Goal: Information Seeking & Learning: Learn about a topic

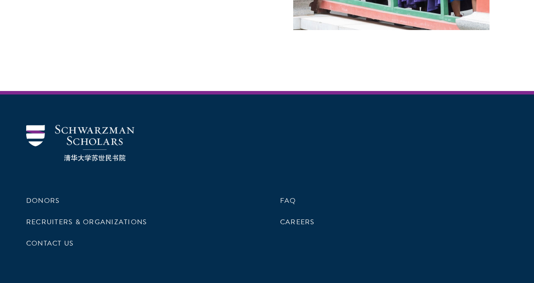
scroll to position [2581, 0]
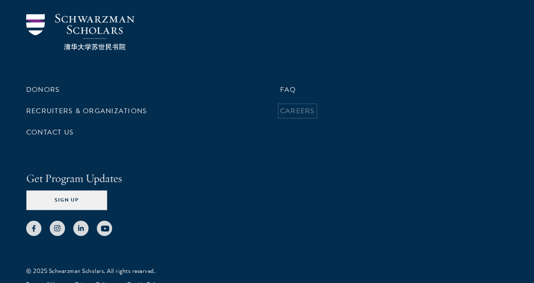
click at [293, 106] on link "Careers" at bounding box center [297, 111] width 35 height 10
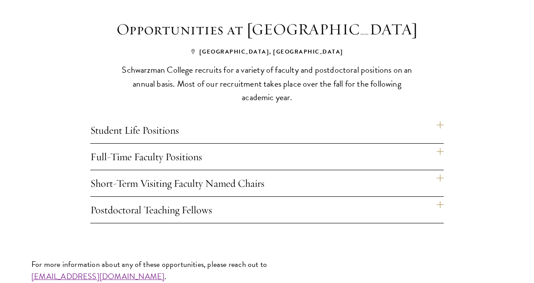
scroll to position [567, 0]
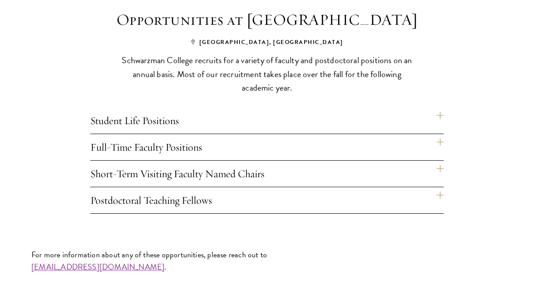
click at [282, 119] on h4 "Student Life Positions" at bounding box center [266, 121] width 353 height 26
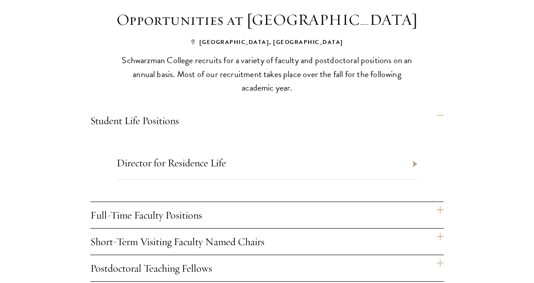
click at [282, 119] on h4 "Student Life Positions" at bounding box center [266, 121] width 353 height 26
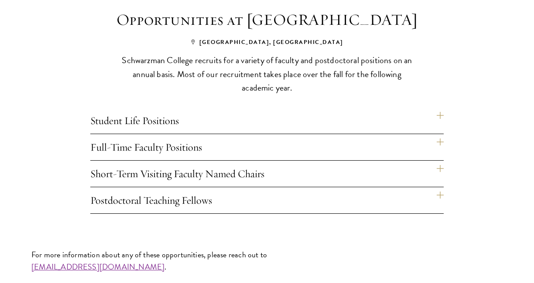
click at [252, 158] on h4 "Full-Time Faculty Positions" at bounding box center [266, 147] width 353 height 26
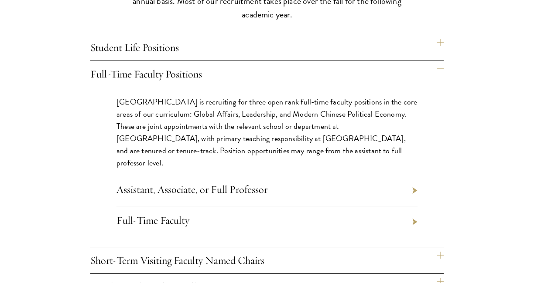
scroll to position [654, 0]
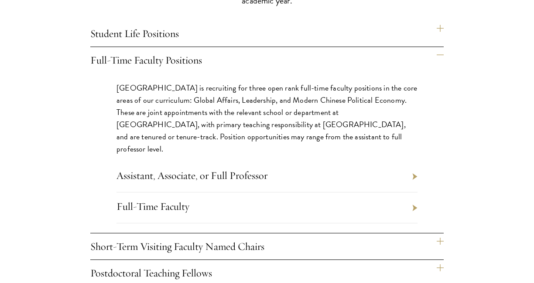
click at [224, 247] on h4 "Short-Term Visiting Faculty Named Chairs" at bounding box center [266, 247] width 353 height 26
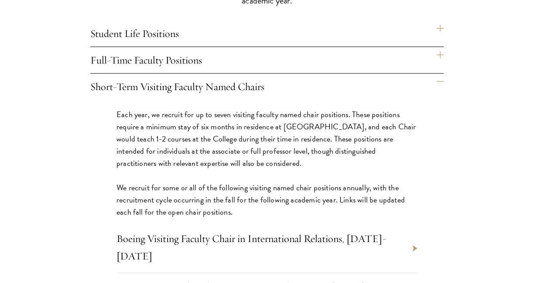
click at [169, 59] on h4 "Full-Time Faculty Positions" at bounding box center [266, 60] width 353 height 26
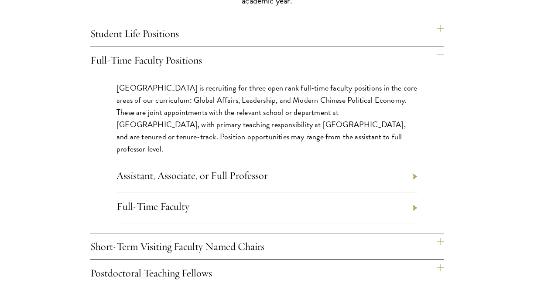
drag, startPoint x: 415, startPoint y: 197, endPoint x: 83, endPoint y: 210, distance: 331.5
click at [83, 210] on div "Opportunities at Schwarzman College Beijing, China Schwarzman College recruits …" at bounding box center [266, 104] width 471 height 366
click at [82, 198] on div "Opportunities at Schwarzman College Beijing, China Schwarzman College recruits …" at bounding box center [266, 104] width 471 height 366
click at [162, 200] on link "Full-Time Faculty" at bounding box center [152, 206] width 73 height 13
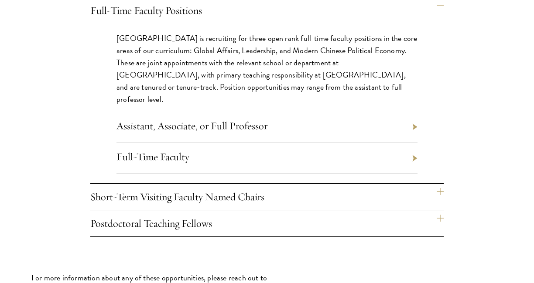
scroll to position [741, 0]
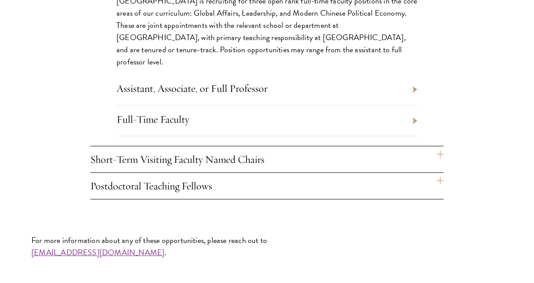
click at [253, 163] on h4 "Short-Term Visiting Faculty Named Chairs" at bounding box center [266, 159] width 353 height 26
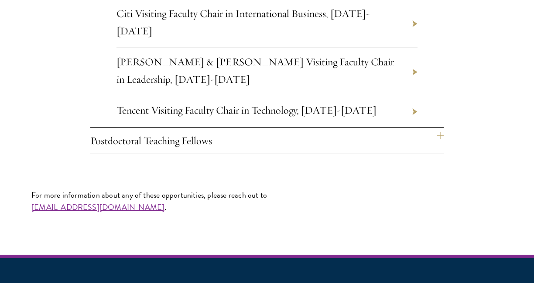
scroll to position [959, 0]
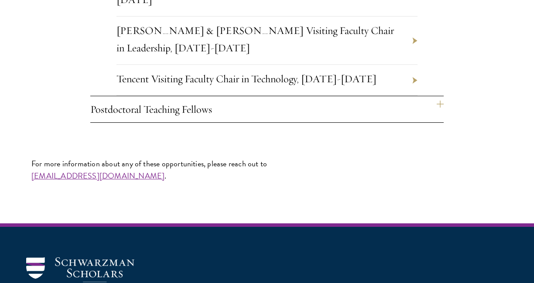
click at [232, 114] on h4 "Postdoctoral Teaching Fellows" at bounding box center [266, 109] width 353 height 26
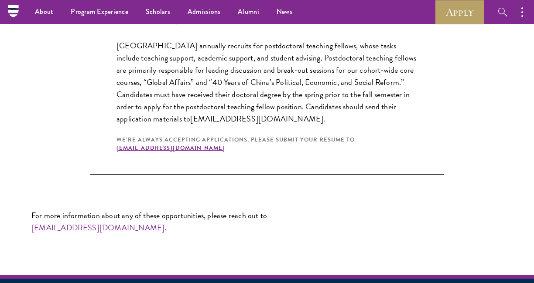
scroll to position [697, 0]
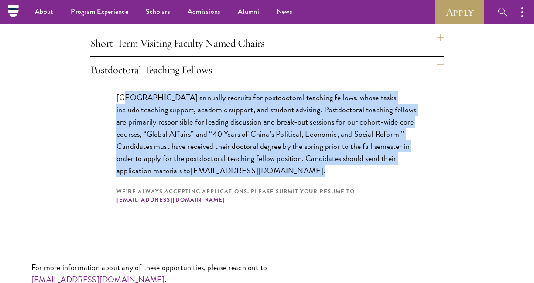
drag, startPoint x: 122, startPoint y: 96, endPoint x: 315, endPoint y: 169, distance: 205.8
click at [315, 169] on p "Schwarzman College annually recruits for postdoctoral teaching fellows, whose t…" at bounding box center [266, 134] width 301 height 85
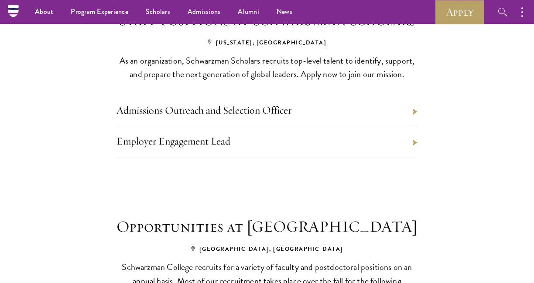
scroll to position [262, 0]
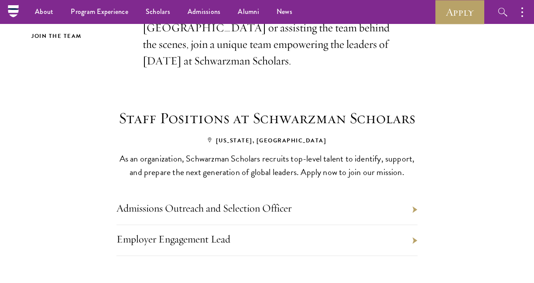
click at [321, 233] on li "Employer Engagement Lead" at bounding box center [266, 240] width 301 height 31
click at [321, 215] on li "Admissions Outreach and Selection Officer" at bounding box center [266, 209] width 301 height 31
click at [221, 202] on link "Admissions Outreach and Selection Officer" at bounding box center [203, 208] width 175 height 13
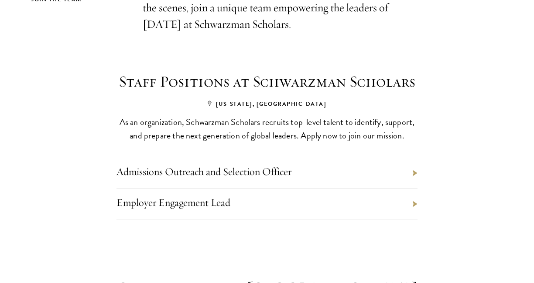
scroll to position [349, 0]
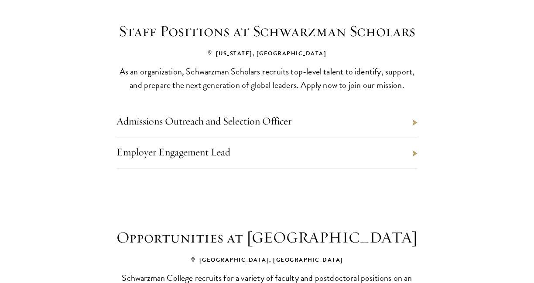
click at [410, 156] on li "Employer Engagement Lead" at bounding box center [266, 153] width 301 height 31
click at [413, 156] on li "Employer Engagement Lead" at bounding box center [266, 153] width 301 height 31
click at [204, 155] on link "Employer Engagement Lead" at bounding box center [173, 152] width 114 height 13
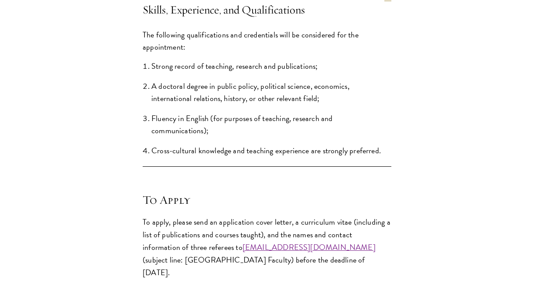
scroll to position [915, 0]
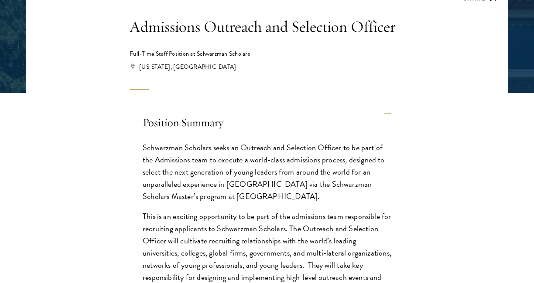
scroll to position [262, 0]
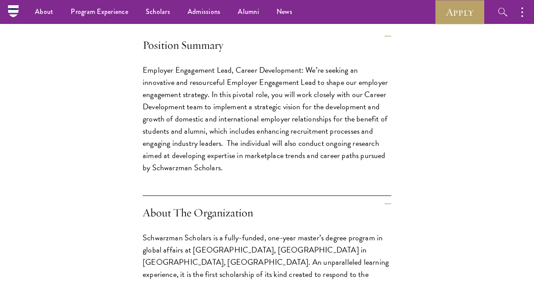
scroll to position [174, 0]
